Goal: Transaction & Acquisition: Purchase product/service

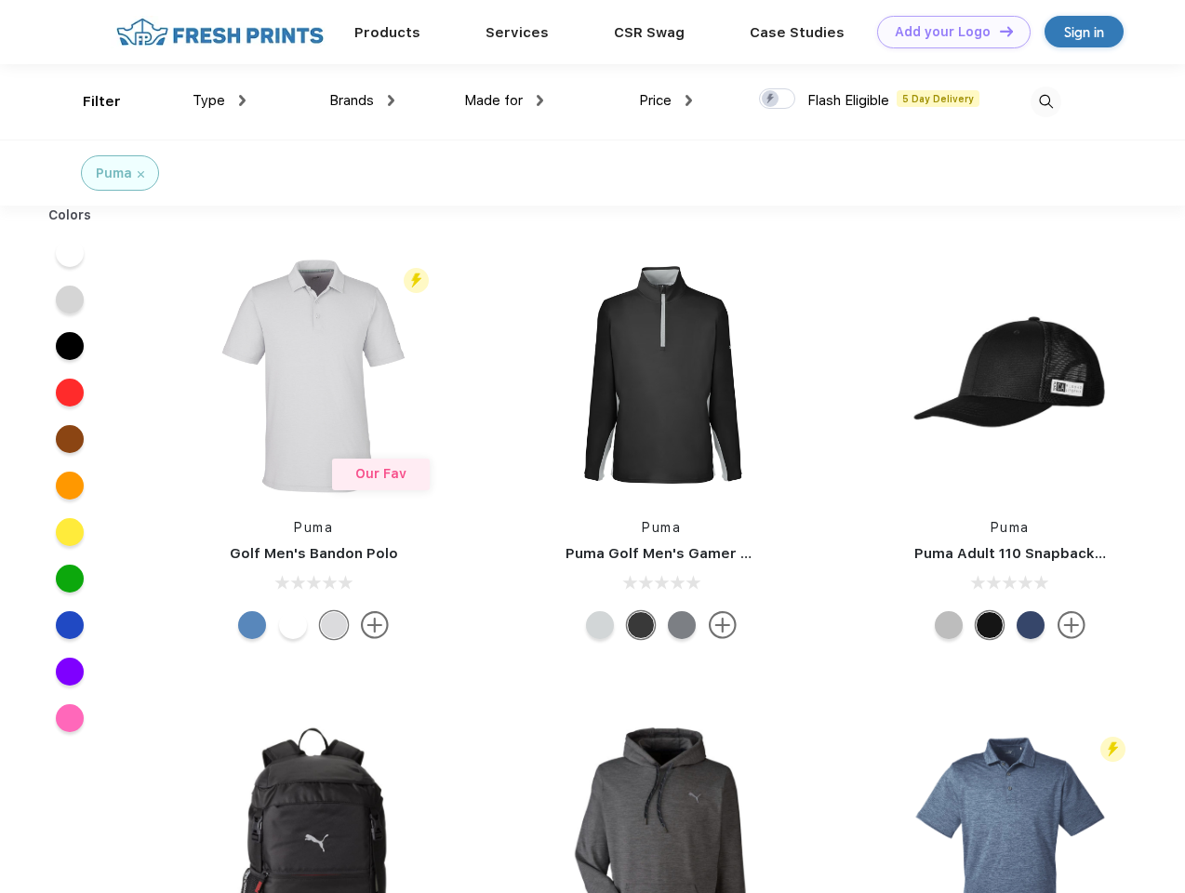
click at [947, 32] on link "Add your Logo Design Tool" at bounding box center [953, 32] width 153 height 33
click at [0, 0] on div "Design Tool" at bounding box center [0, 0] width 0 height 0
click at [998, 31] on link "Add your Logo Design Tool" at bounding box center [953, 32] width 153 height 33
click at [89, 101] on div "Filter" at bounding box center [102, 101] width 38 height 21
click at [220, 100] on span "Type" at bounding box center [209, 100] width 33 height 17
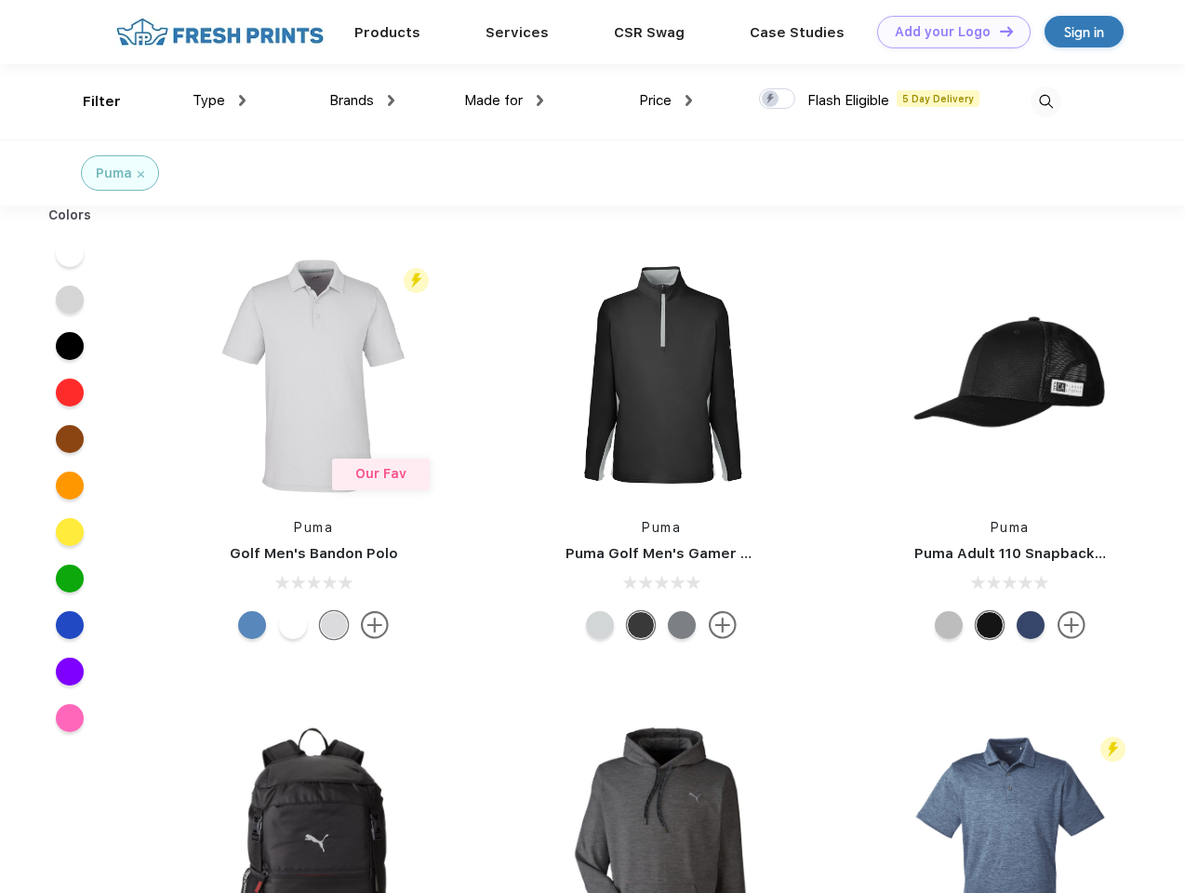
click at [362, 100] on span "Brands" at bounding box center [351, 100] width 45 height 17
click at [504, 100] on span "Made for" at bounding box center [493, 100] width 59 height 17
click at [666, 100] on span "Price" at bounding box center [655, 100] width 33 height 17
click at [778, 100] on div at bounding box center [777, 98] width 36 height 20
click at [771, 100] on input "checkbox" at bounding box center [765, 93] width 12 height 12
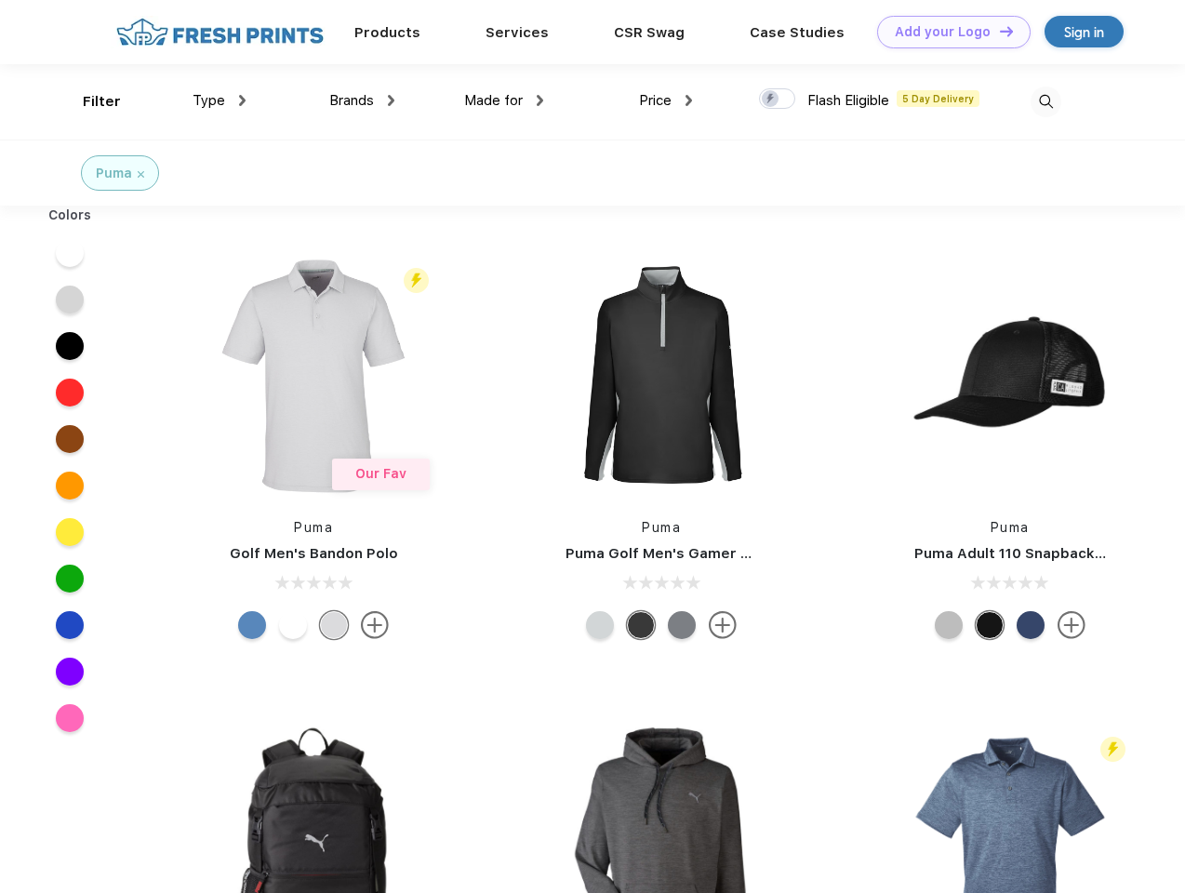
click at [1045, 101] on img at bounding box center [1046, 101] width 31 height 31
